Goal: Information Seeking & Learning: Learn about a topic

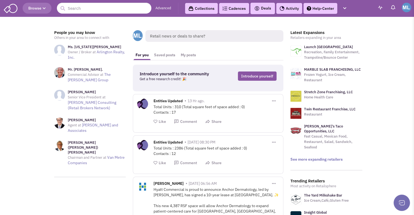
click at [46, 7] on button "Browse" at bounding box center [37, 8] width 29 height 11
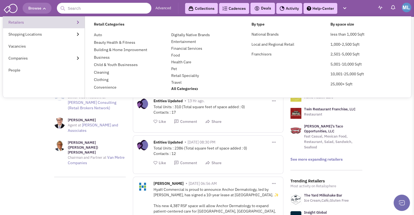
click at [49, 20] on link "Retailers" at bounding box center [44, 22] width 82 height 12
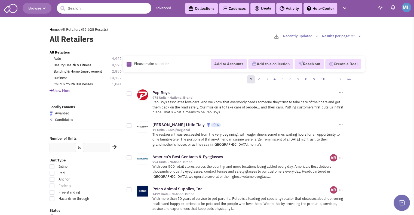
click at [45, 6] on span "Browse" at bounding box center [36, 8] width 17 height 5
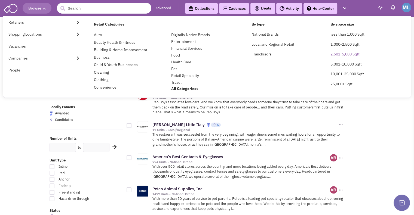
click at [333, 54] on link "2,501-5,000 Sqft" at bounding box center [344, 54] width 29 height 5
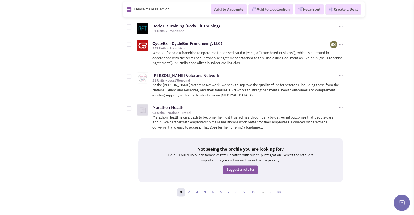
scroll to position [697, 0]
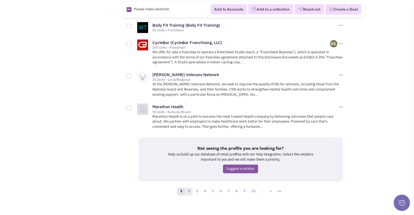
click at [192, 189] on link "2" at bounding box center [189, 191] width 8 height 8
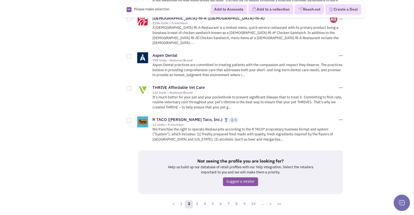
scroll to position [728, 0]
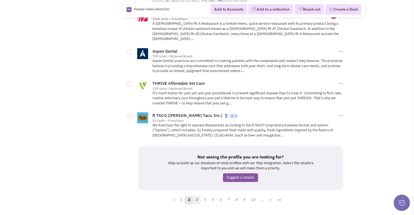
click at [198, 196] on link "3" at bounding box center [197, 200] width 8 height 8
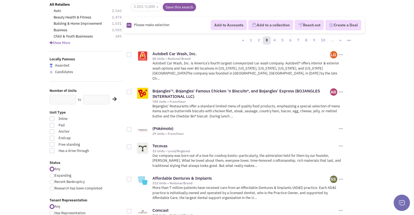
scroll to position [127, 0]
